Goal: Information Seeking & Learning: Learn about a topic

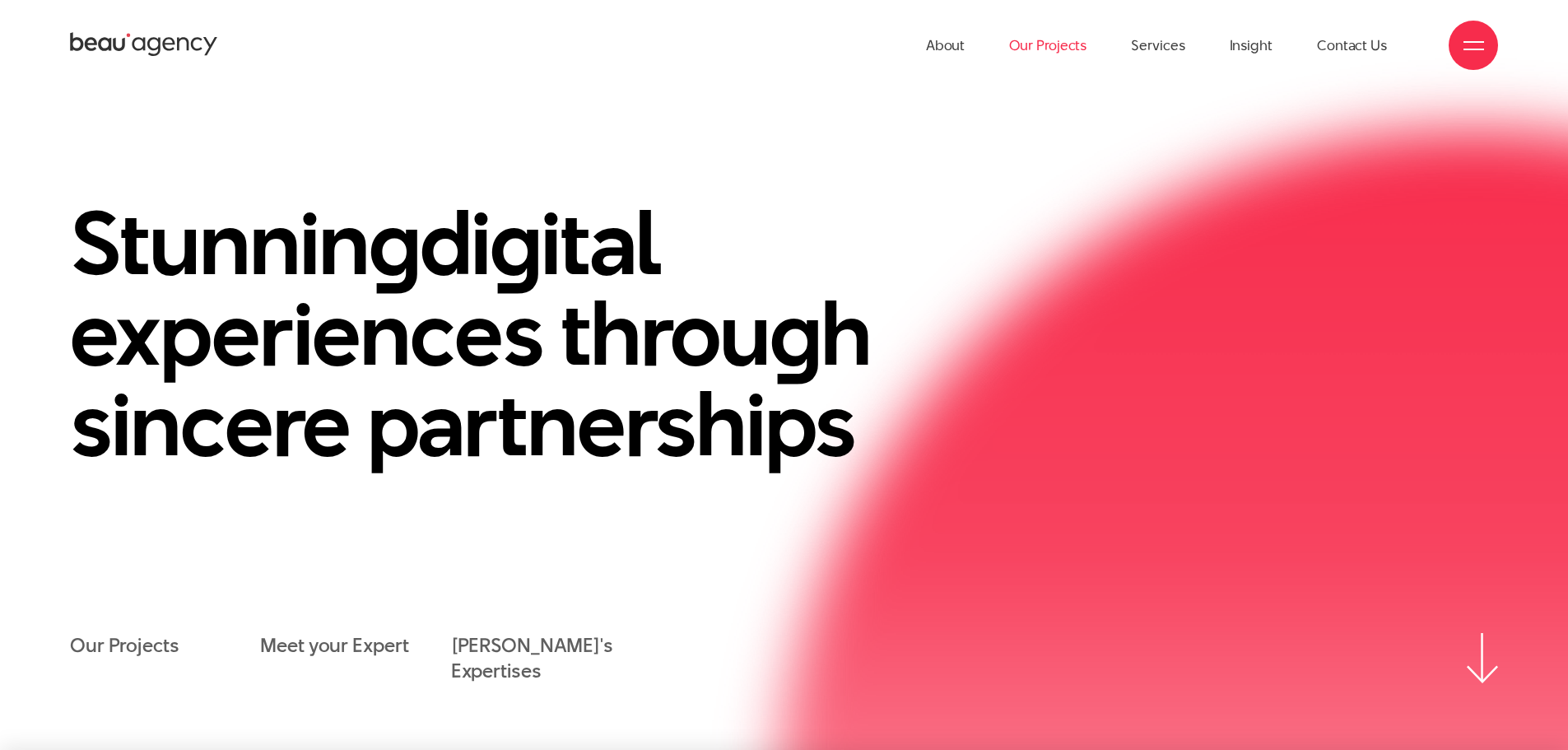
click at [1016, 42] on link "Our Projects" at bounding box center [1048, 45] width 77 height 90
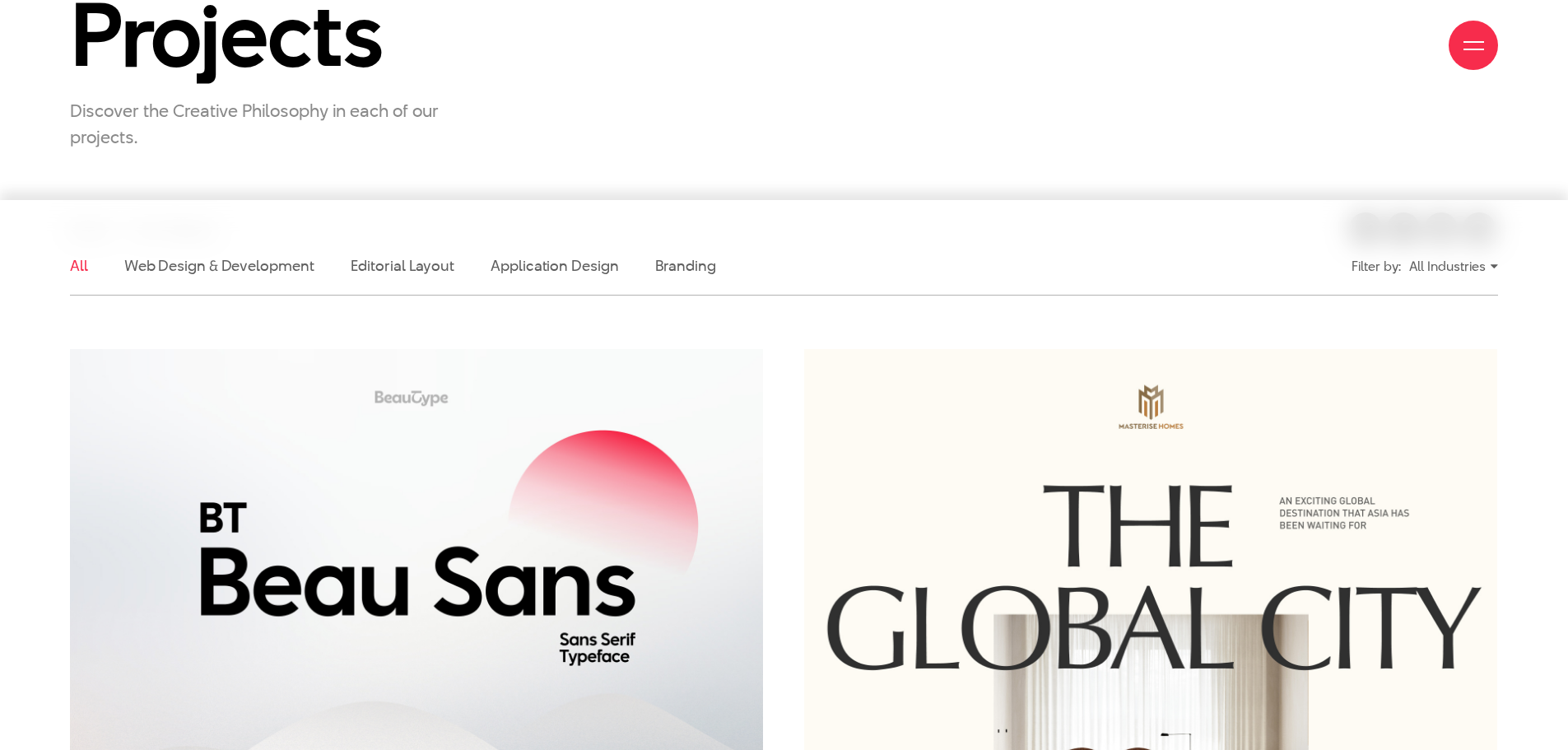
scroll to position [411, 0]
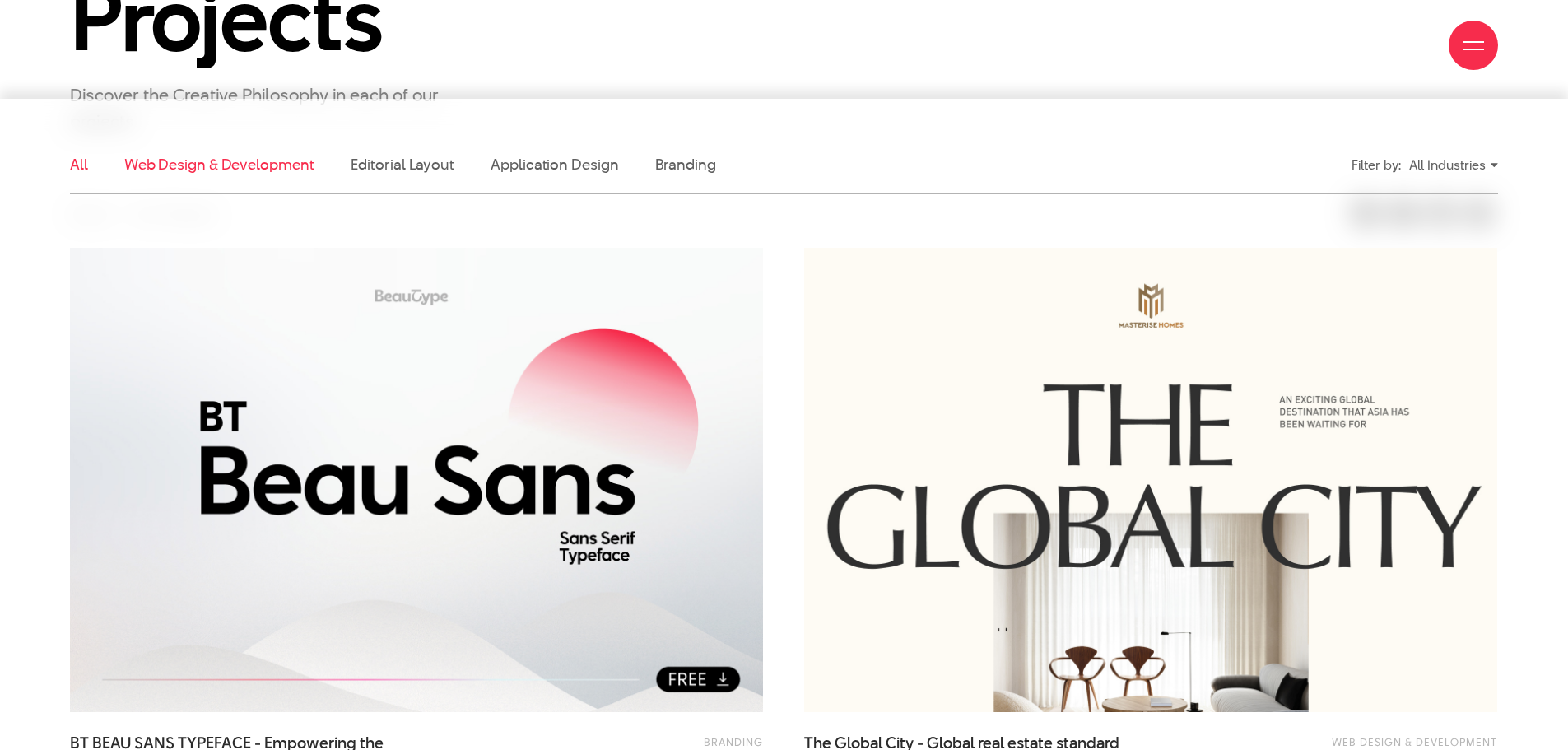
click at [212, 171] on link "Web Design & Development" at bounding box center [220, 164] width 190 height 20
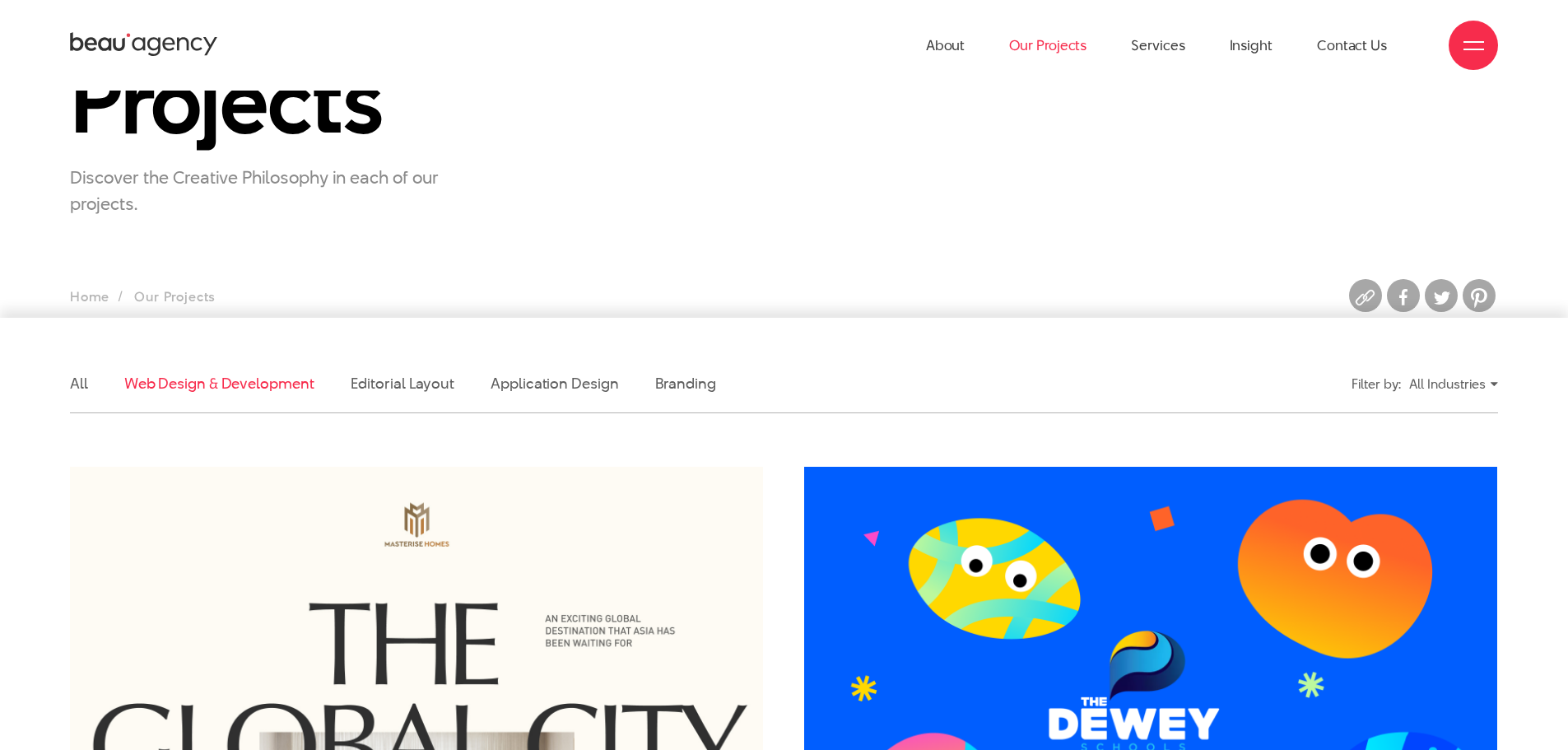
scroll to position [0, 0]
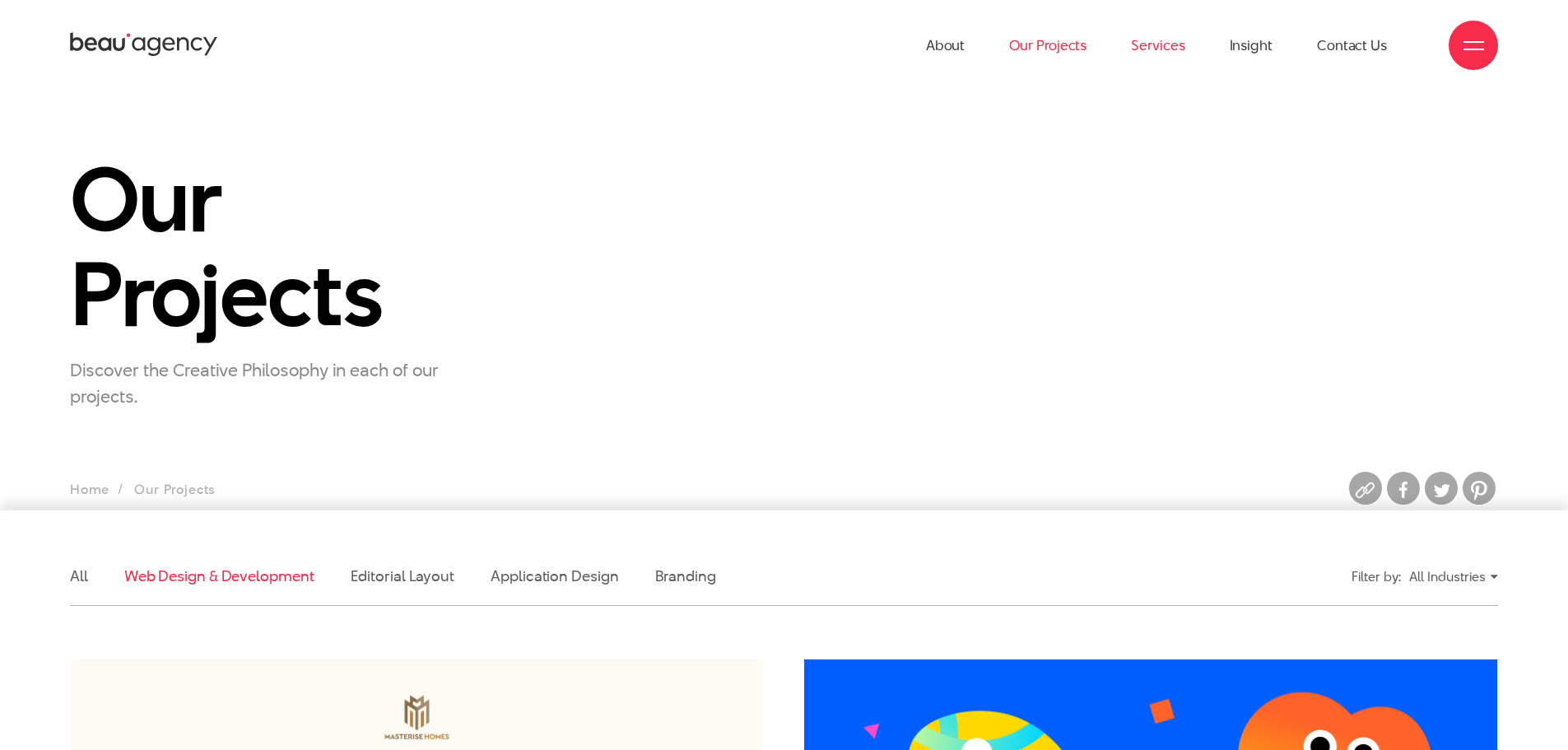
click at [1171, 50] on link "Services" at bounding box center [1158, 45] width 53 height 90
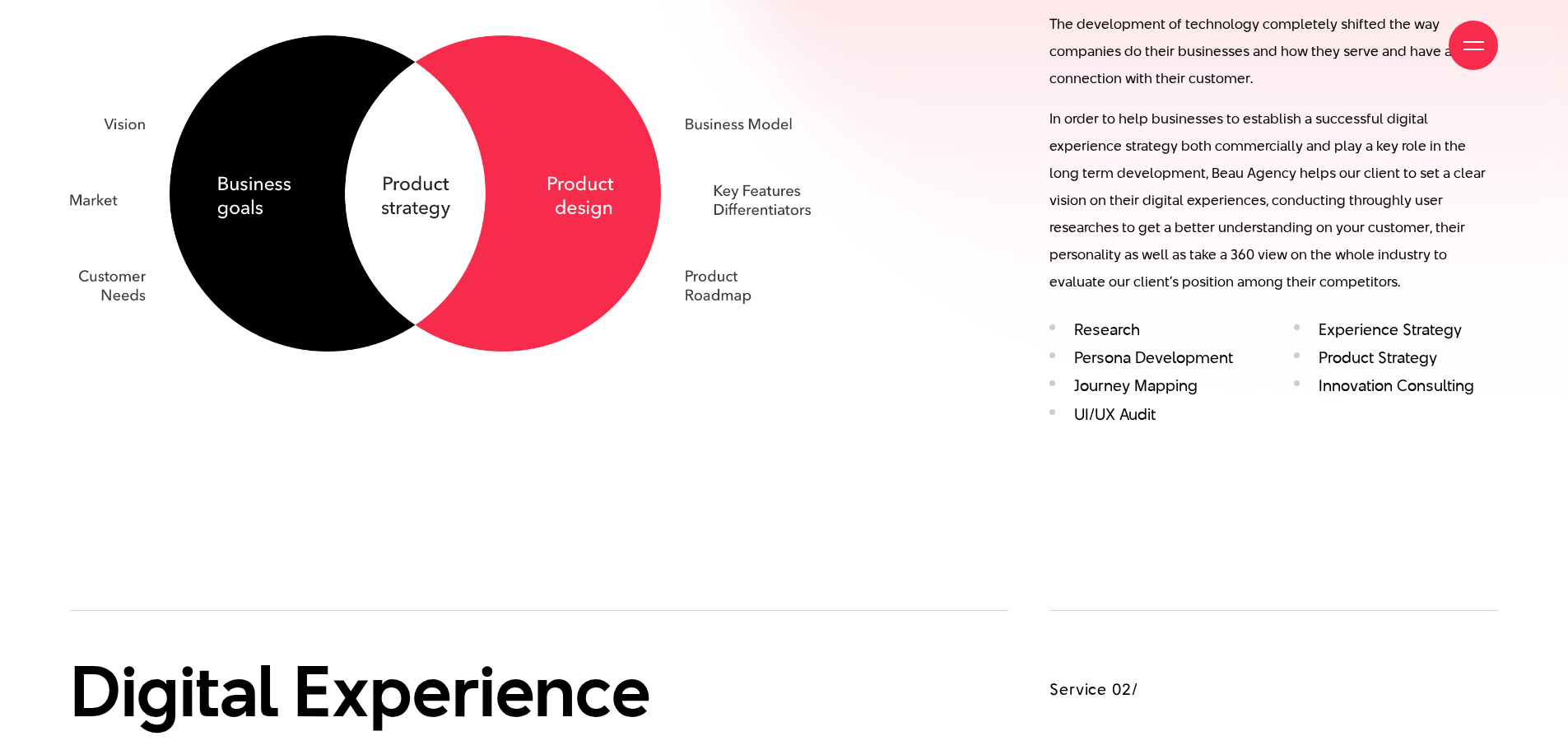
scroll to position [1729, 0]
click at [1111, 411] on li "UI/UX Audit" at bounding box center [1151, 413] width 203 height 19
drag, startPoint x: 1089, startPoint y: 364, endPoint x: 1284, endPoint y: 351, distance: 195.4
click at [1251, 351] on li "Persona Development" at bounding box center [1151, 357] width 203 height 19
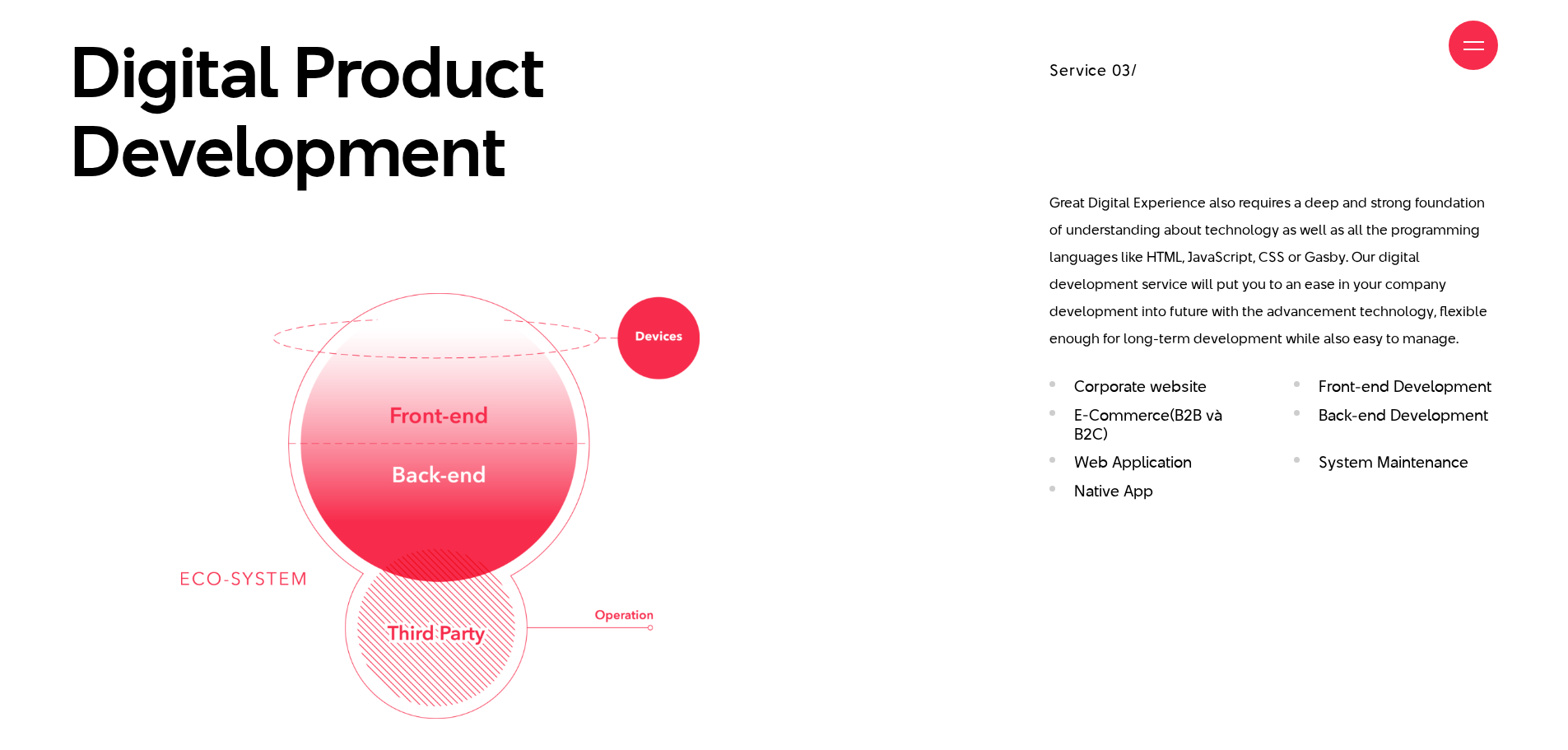
scroll to position [3210, 0]
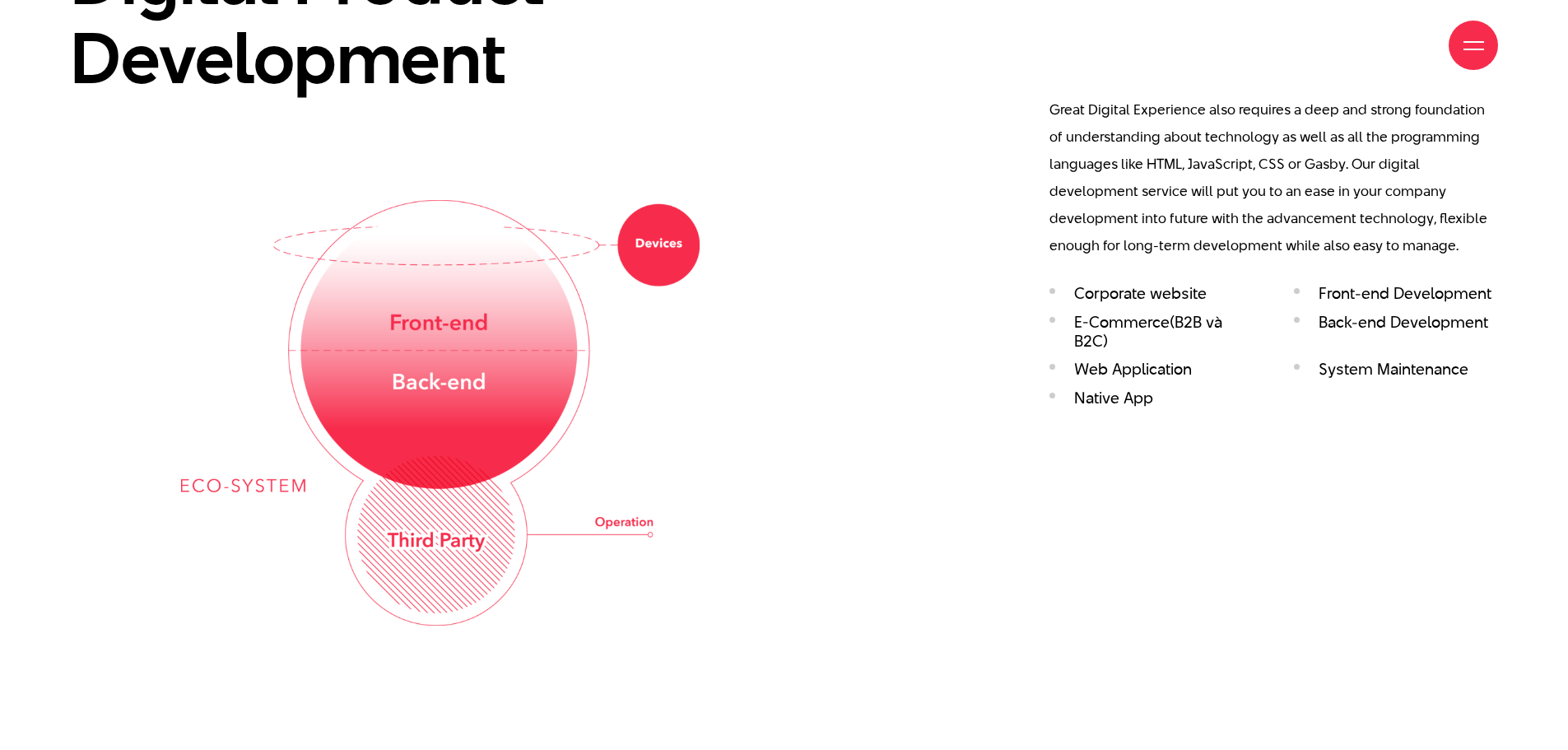
click at [1171, 321] on li "E-Commerce(B2B và B2C)" at bounding box center [1151, 332] width 203 height 39
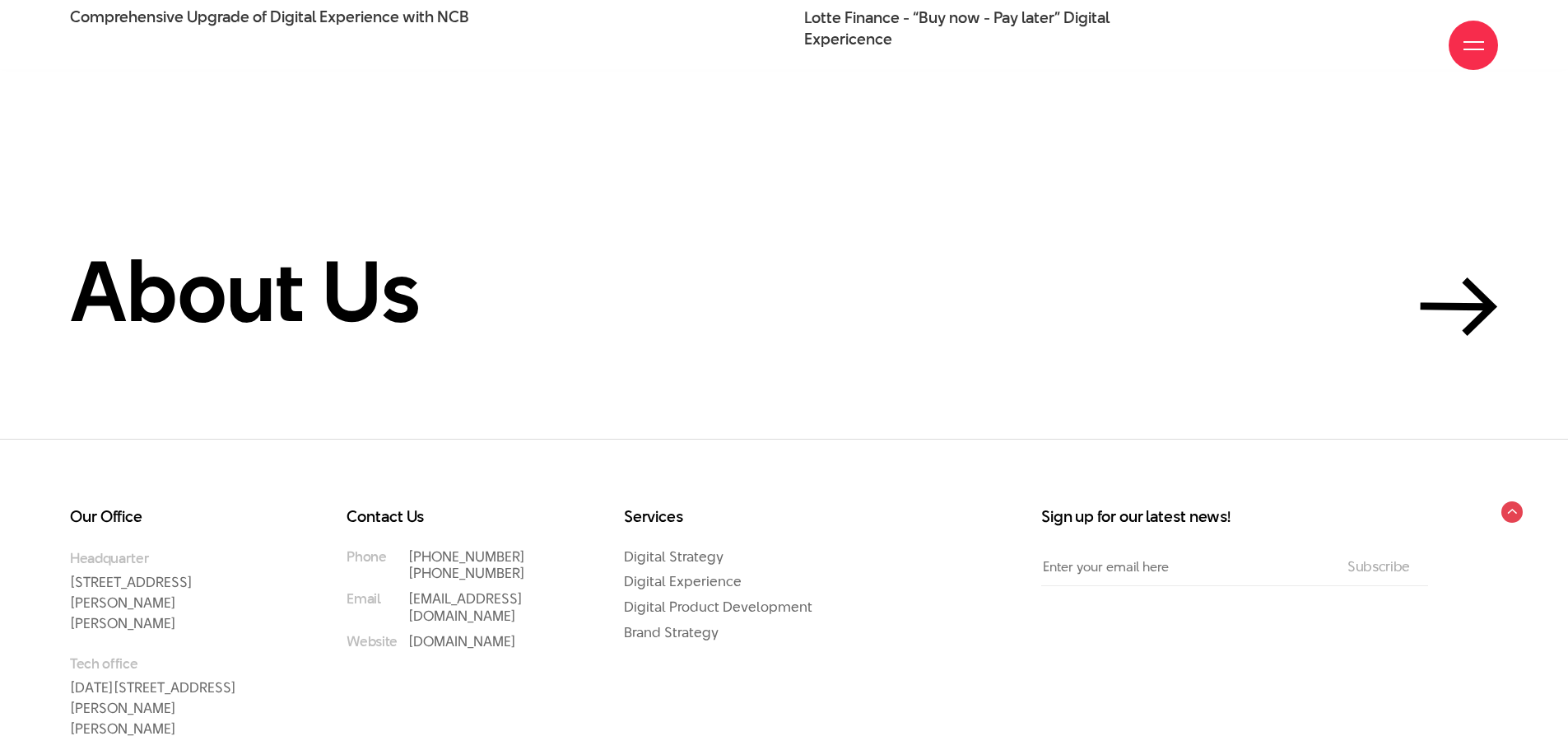
scroll to position [6073, 0]
